Goal: Task Accomplishment & Management: Complete application form

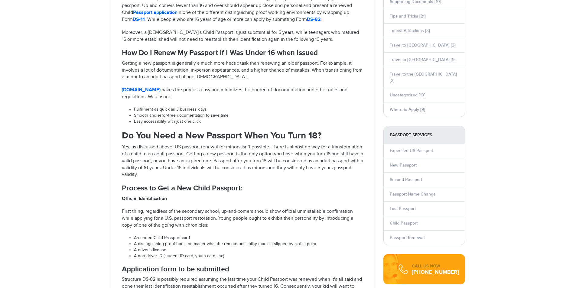
select select "**********"
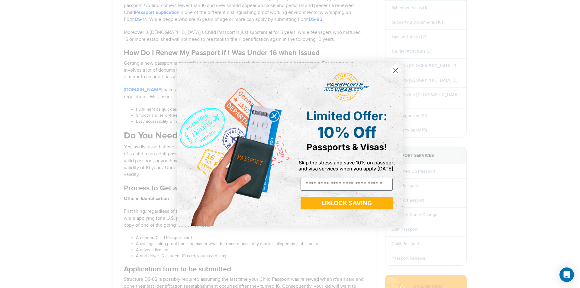
click at [396, 71] on circle "Close dialog" at bounding box center [396, 70] width 10 height 10
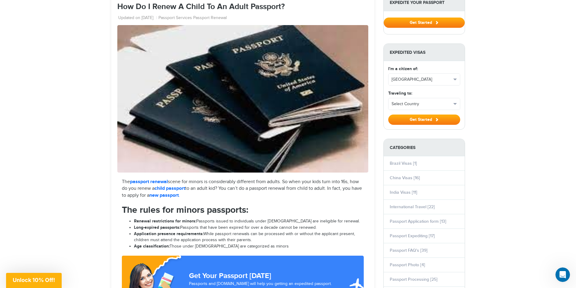
scroll to position [91, 0]
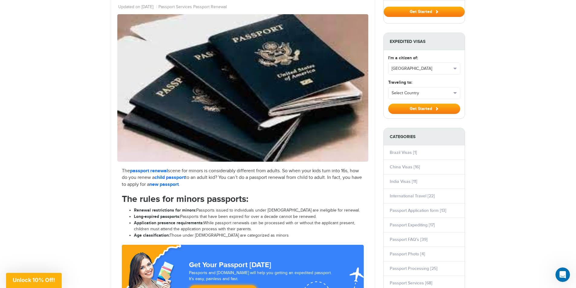
click at [178, 184] on link "new passport" at bounding box center [163, 185] width 29 height 6
